Goal: Navigation & Orientation: Find specific page/section

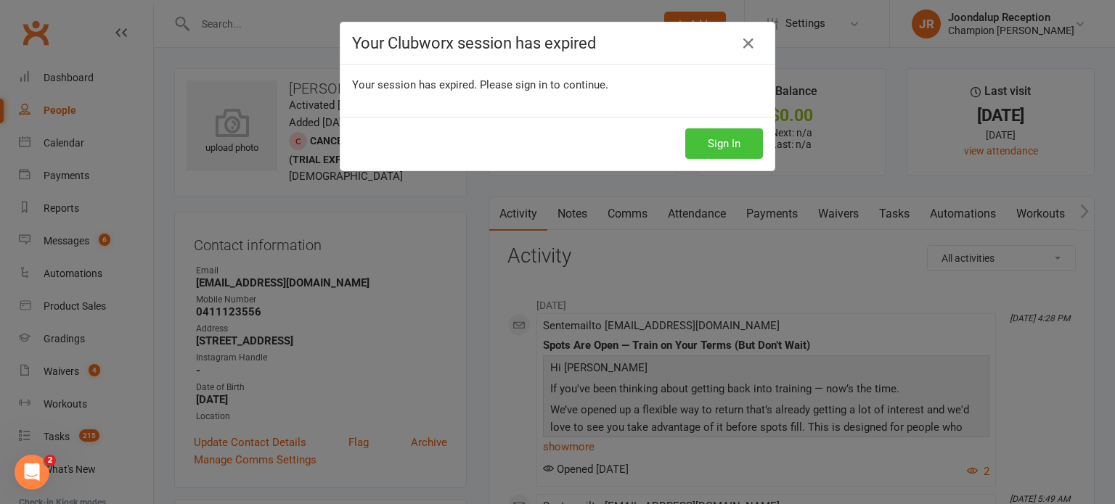
click at [718, 142] on button "Sign In" at bounding box center [724, 143] width 78 height 30
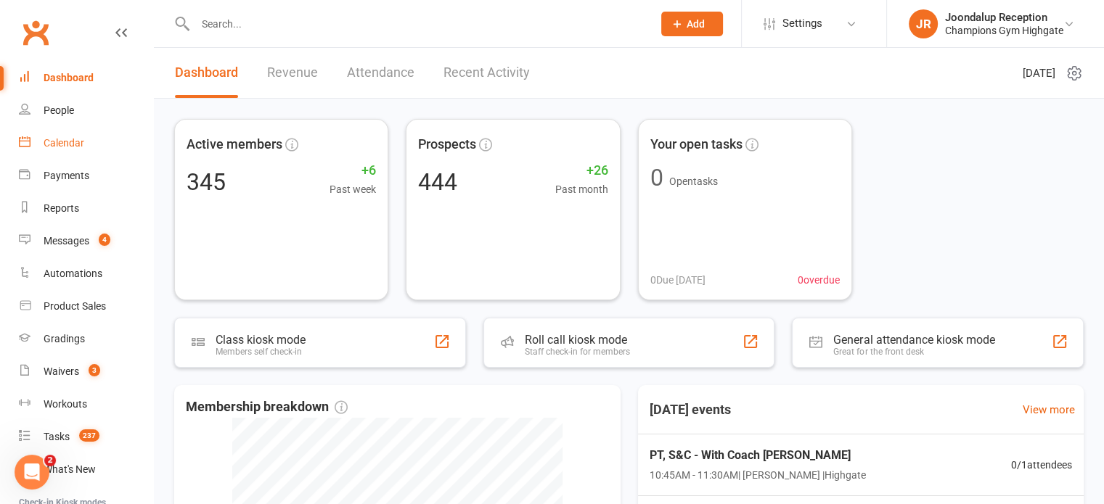
click at [81, 134] on link "Calendar" at bounding box center [86, 143] width 134 height 33
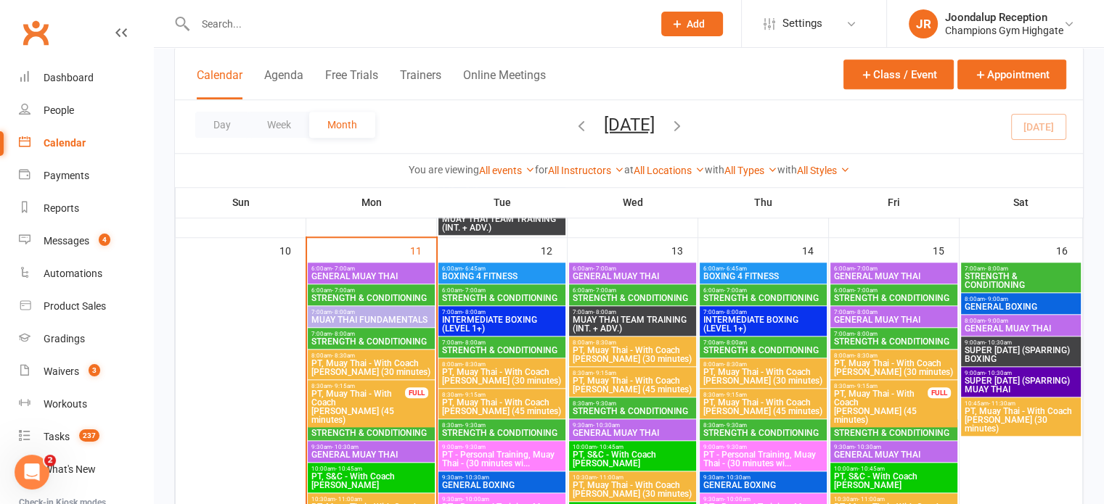
scroll to position [1407, 0]
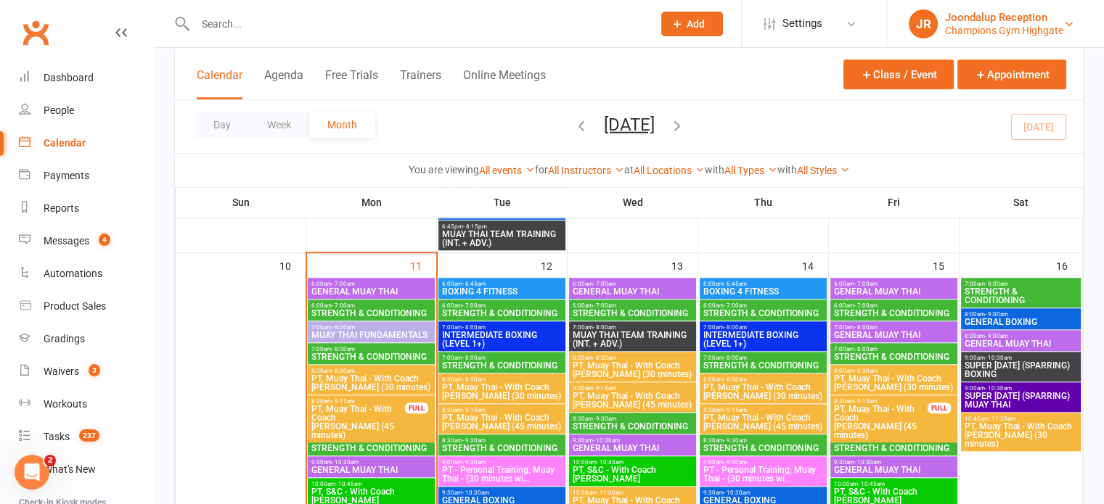
click at [1002, 25] on div "Champions Gym Highgate" at bounding box center [1004, 30] width 118 height 13
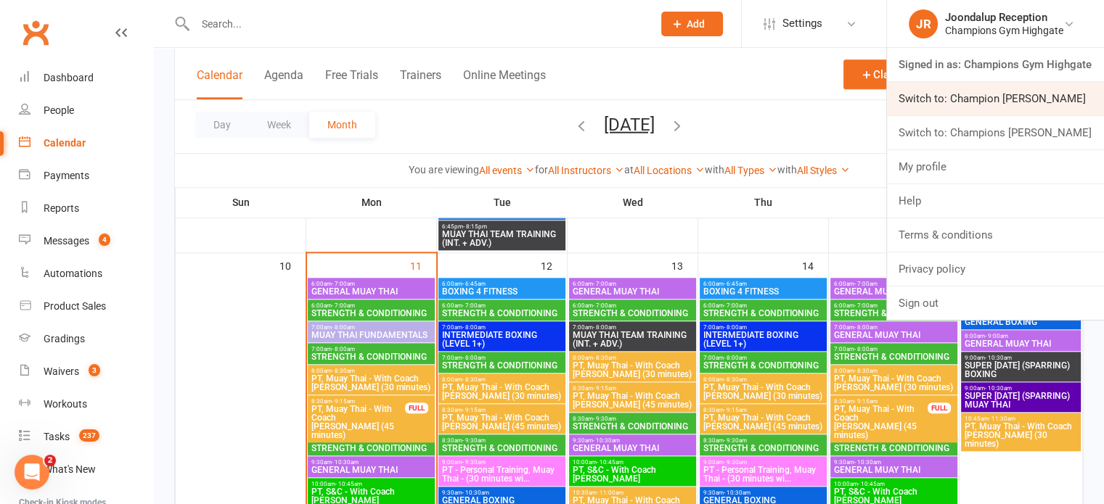
click at [1017, 94] on link "Switch to: Champion Gym Joondalup" at bounding box center [995, 98] width 217 height 33
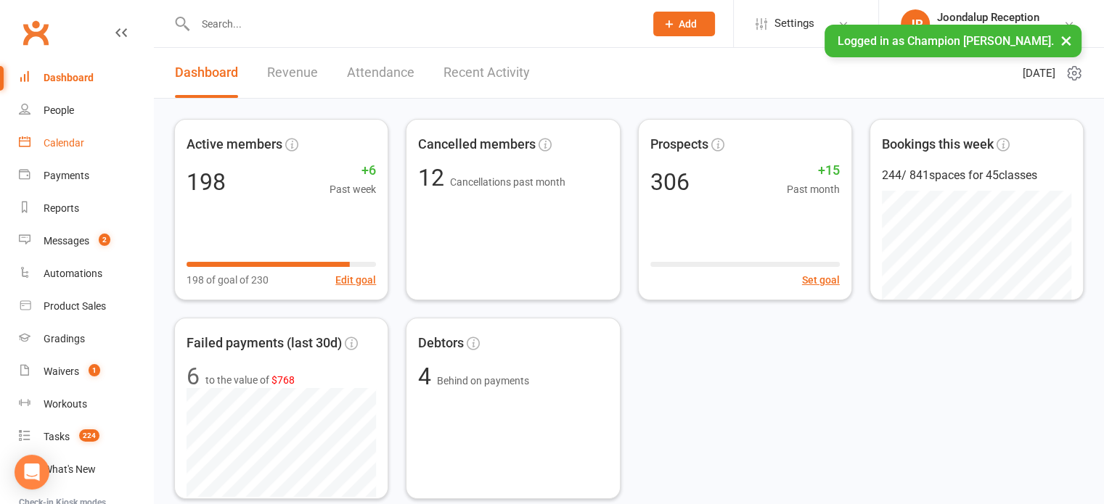
click at [63, 156] on link "Calendar" at bounding box center [86, 143] width 134 height 33
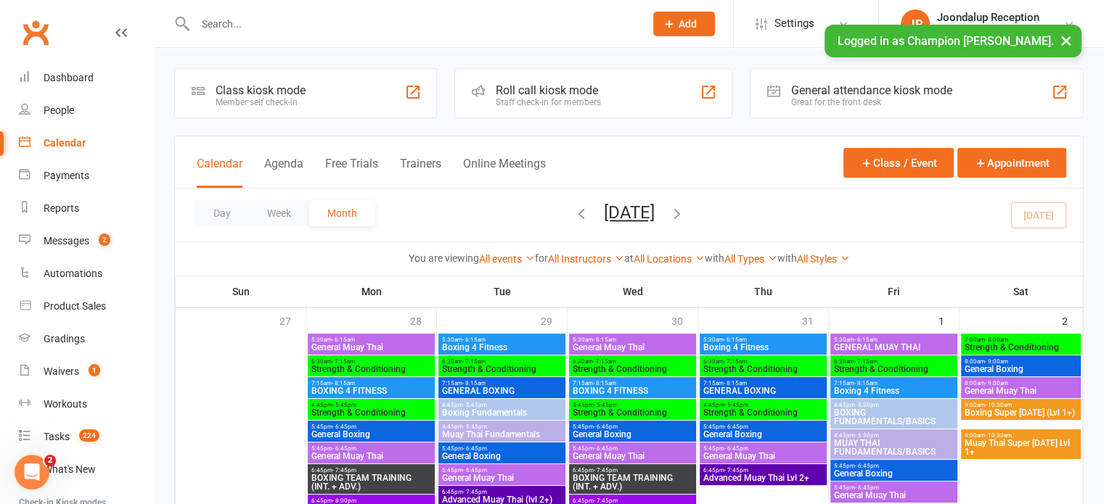
click at [1064, 41] on button "×" at bounding box center [1066, 40] width 26 height 31
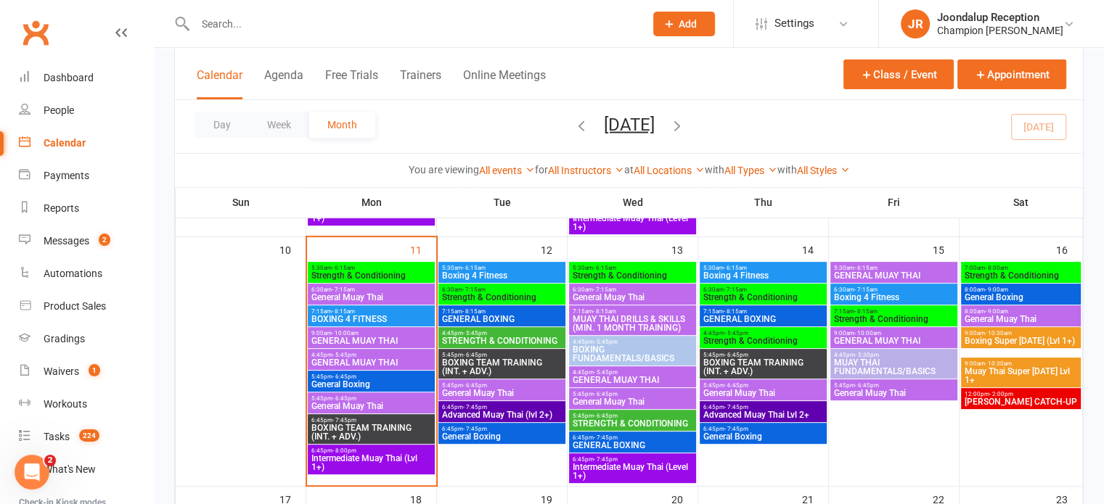
scroll to position [560, 0]
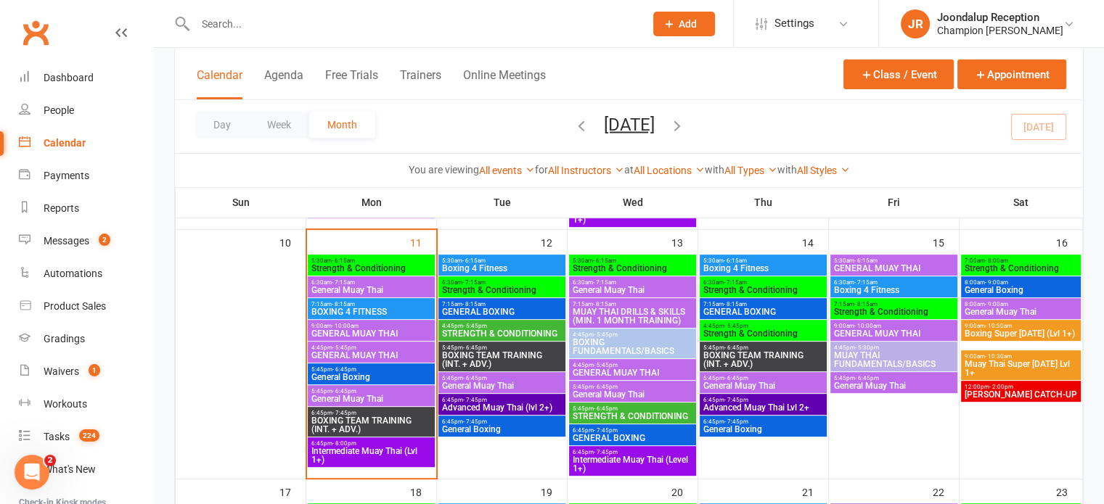
click at [332, 369] on span "- 6:45pm" at bounding box center [344, 370] width 24 height 7
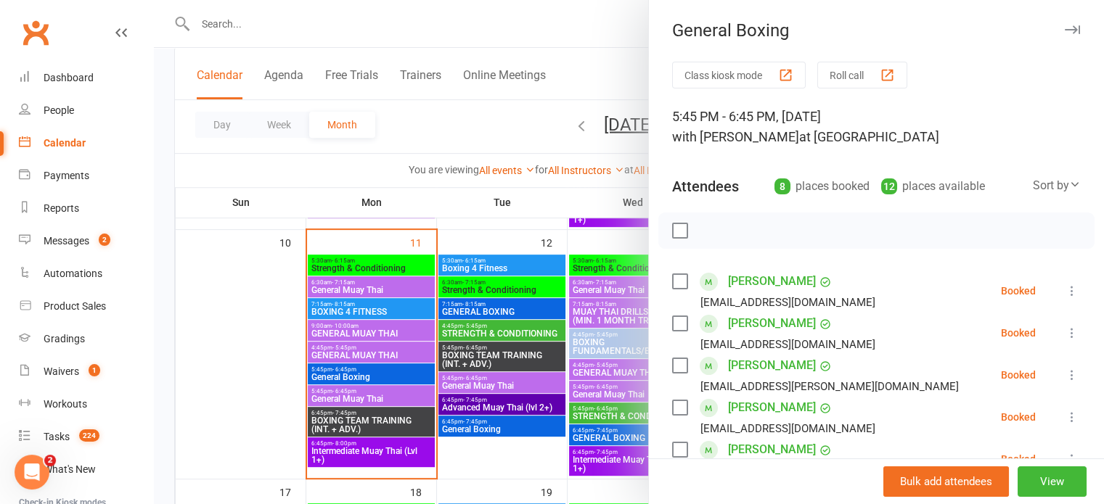
click at [568, 34] on div at bounding box center [629, 252] width 950 height 504
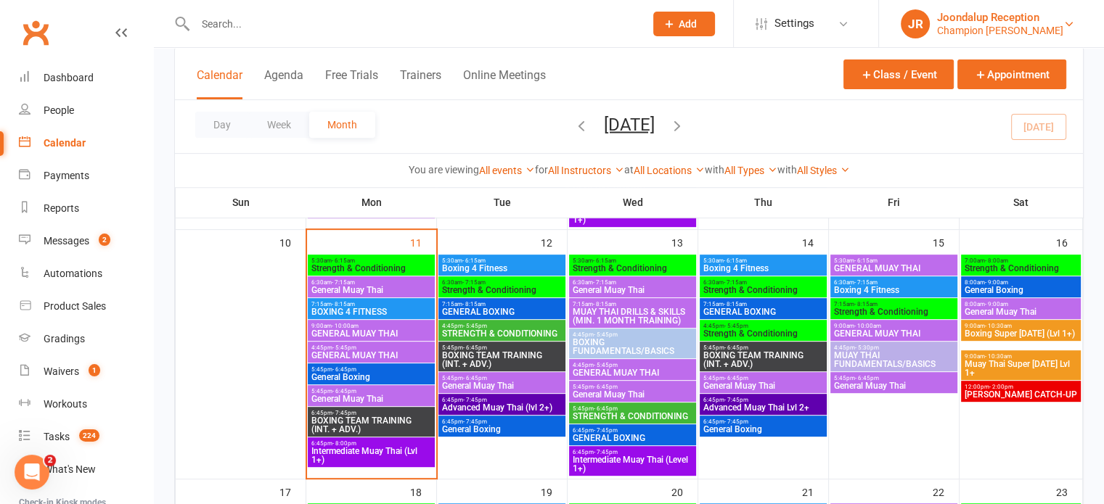
click at [976, 18] on div "Joondalup Reception" at bounding box center [1000, 17] width 126 height 13
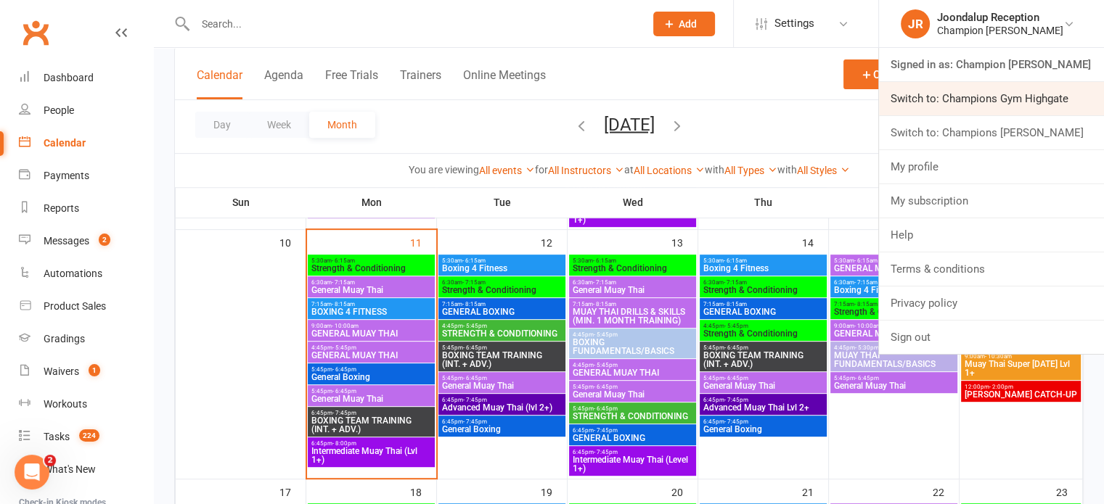
click at [978, 105] on link "Switch to: Champions Gym Highgate" at bounding box center [991, 98] width 225 height 33
